Goal: Transaction & Acquisition: Purchase product/service

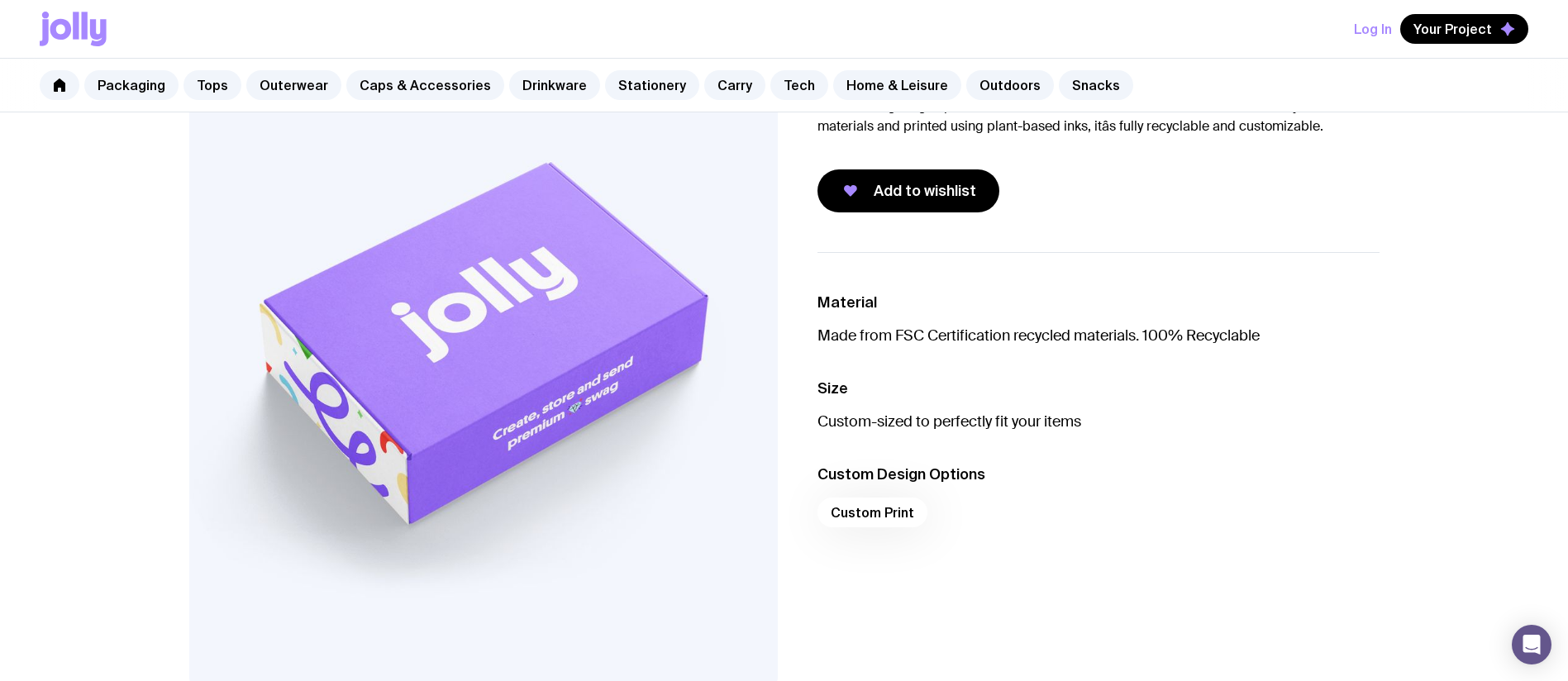
scroll to position [69, 0]
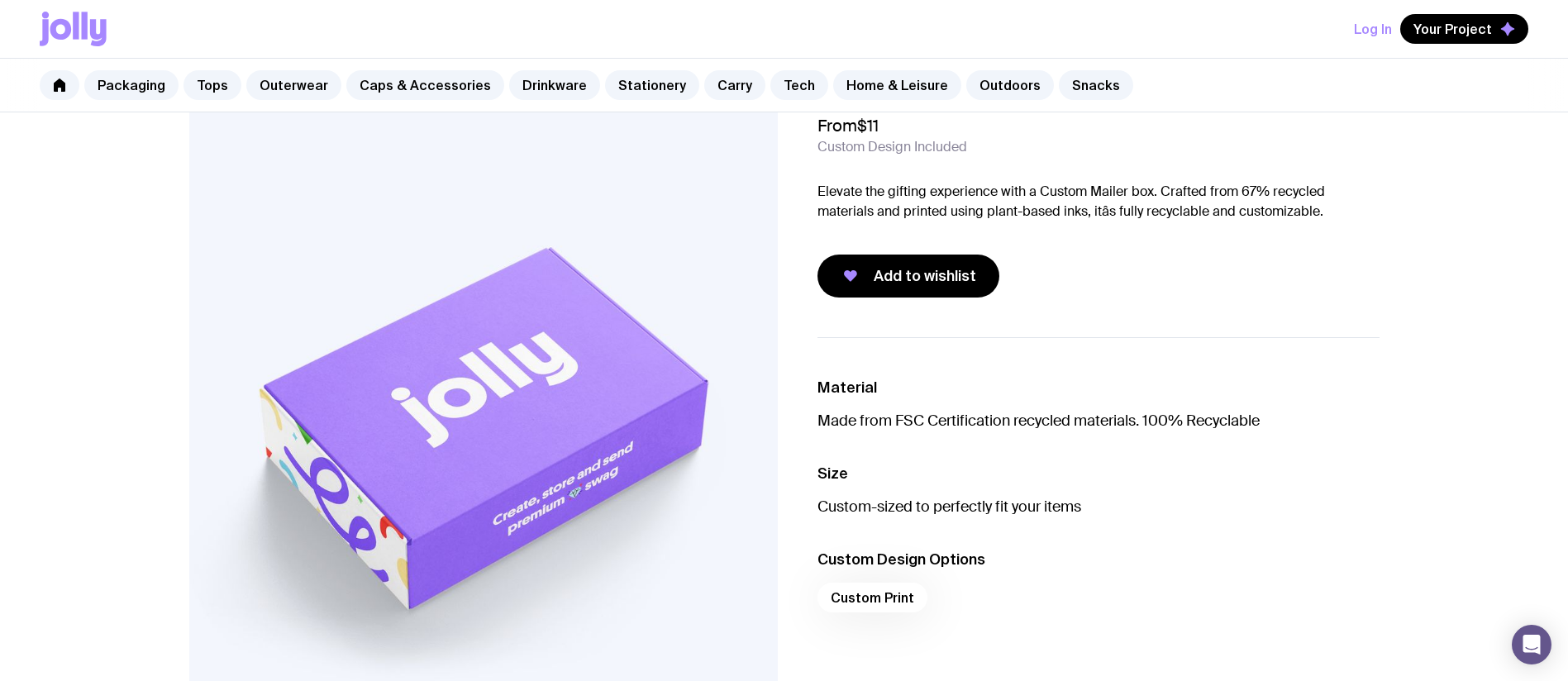
click at [602, 426] on img at bounding box center [483, 421] width 588 height 706
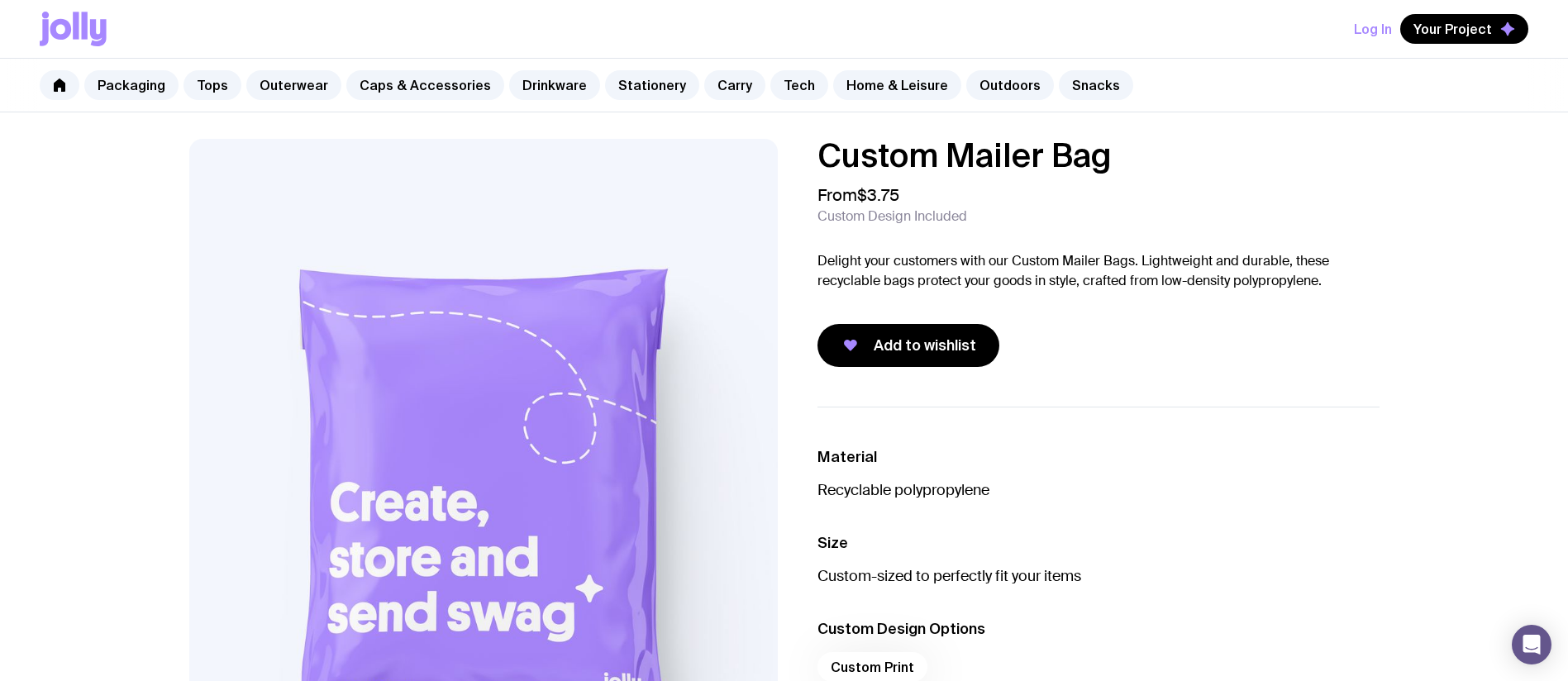
scroll to position [117, 0]
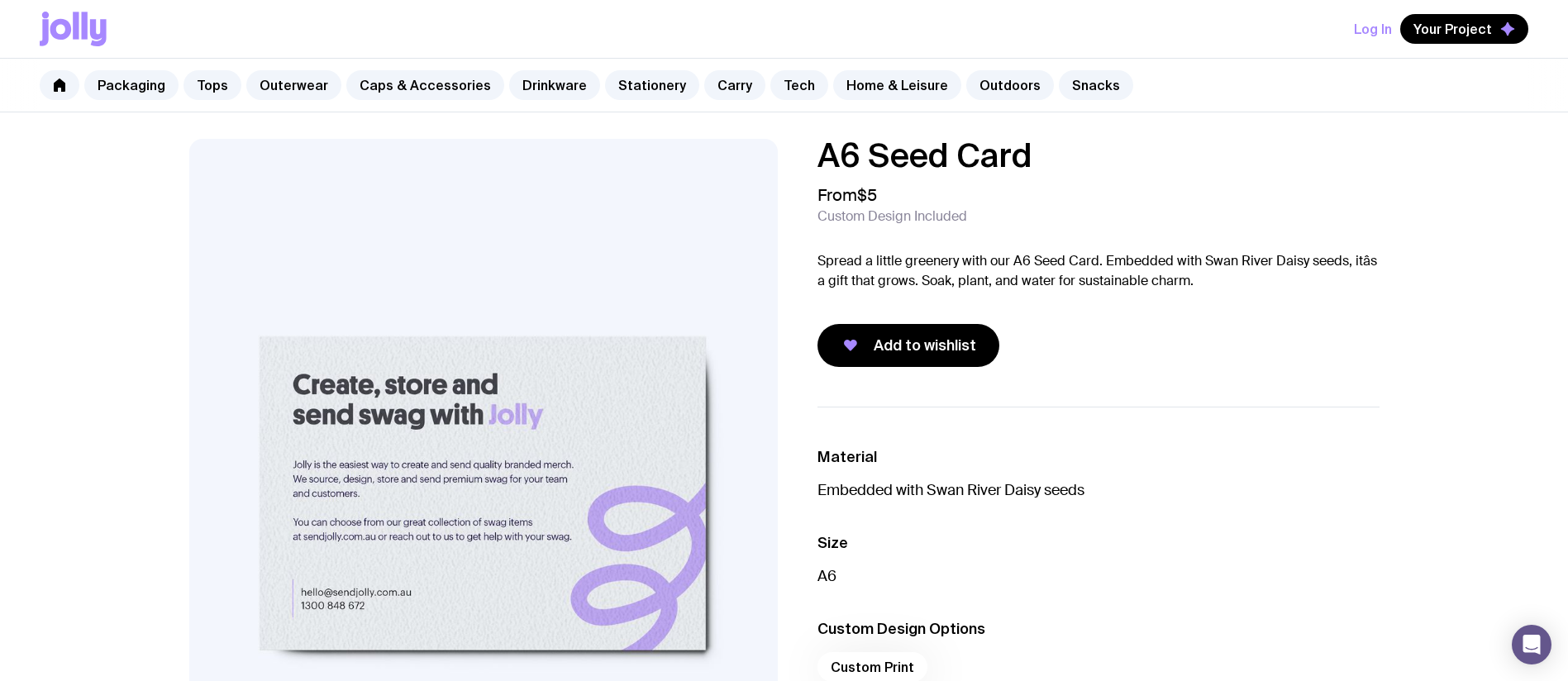
scroll to position [55, 0]
